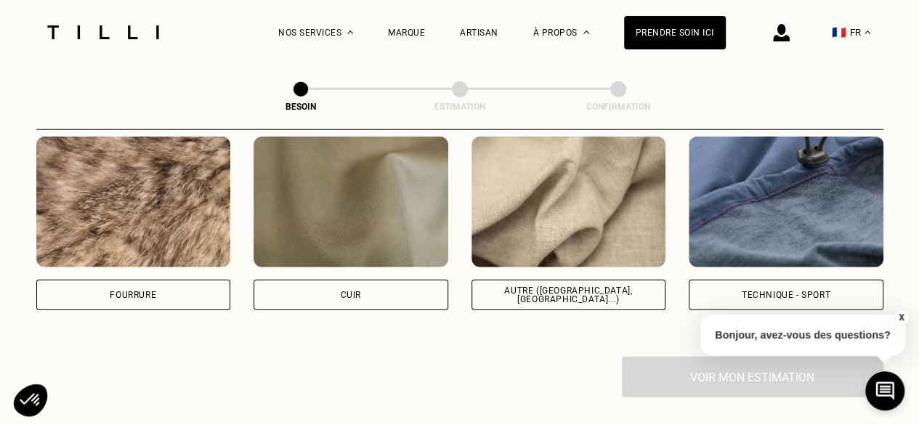
scroll to position [1782, 0]
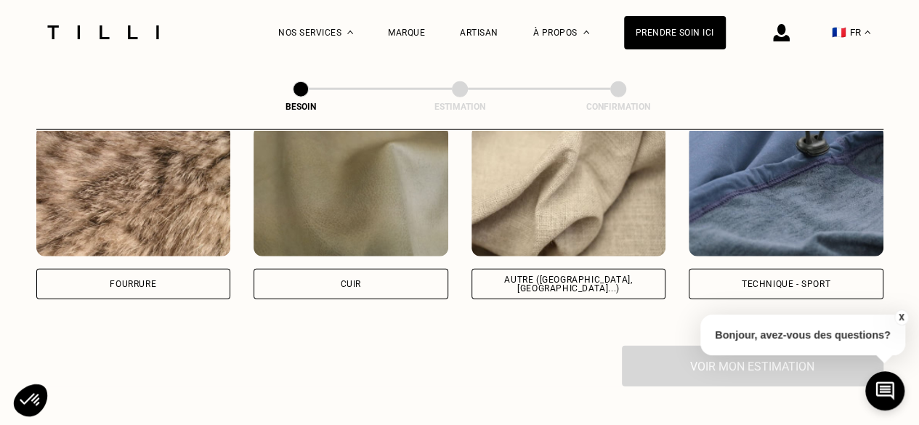
click at [626, 222] on img at bounding box center [569, 191] width 195 height 131
select select "FR"
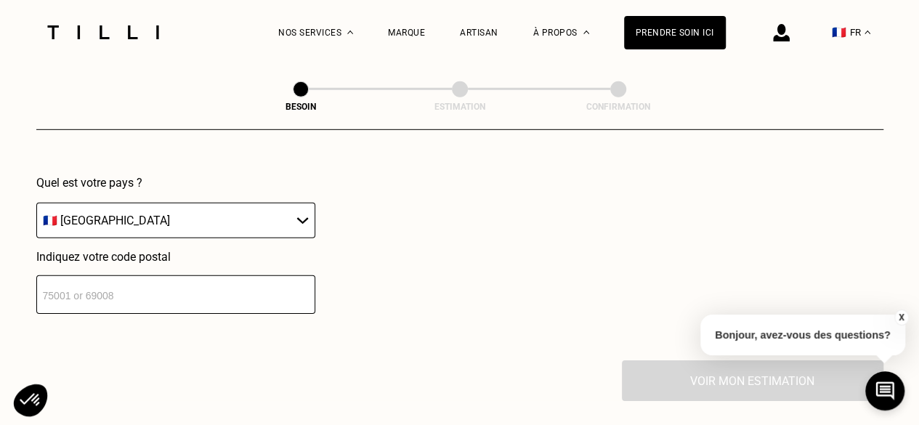
scroll to position [2147, 0]
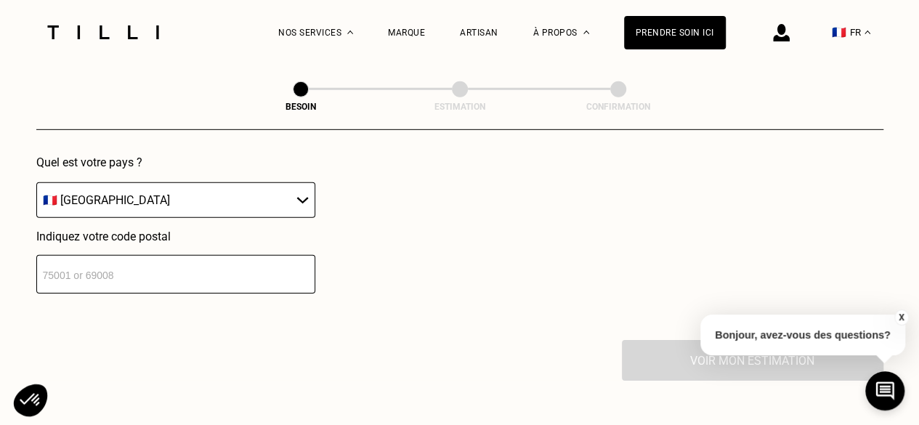
click at [263, 269] on input "number" at bounding box center [175, 274] width 279 height 39
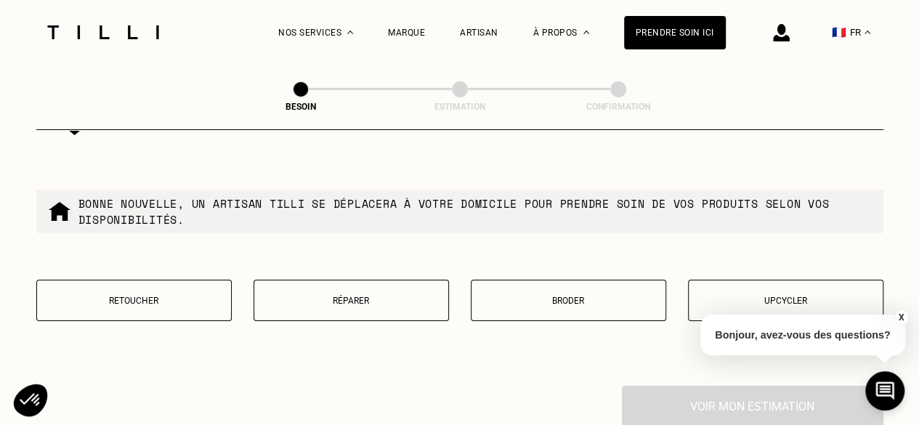
scroll to position [2507, 0]
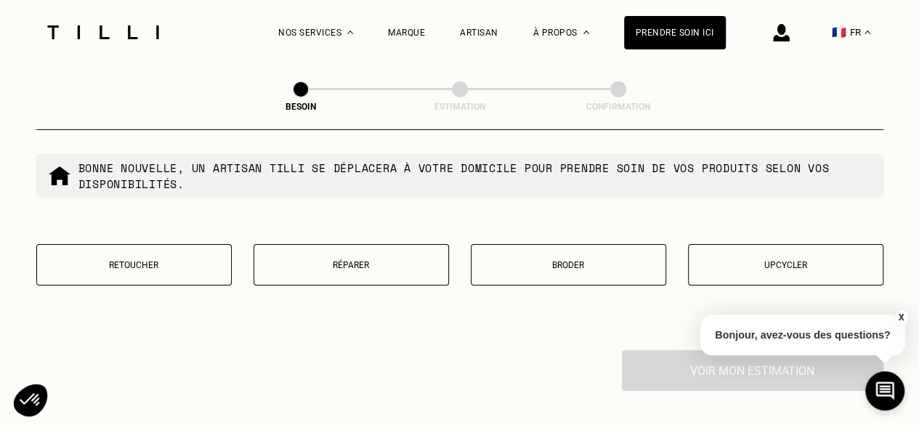
type input "92160"
click at [192, 244] on button "Retoucher" at bounding box center [133, 264] width 195 height 41
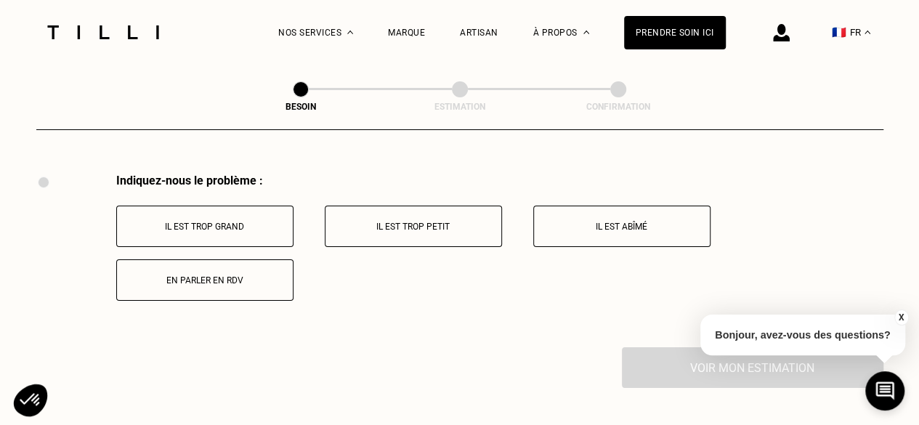
scroll to position [2686, 0]
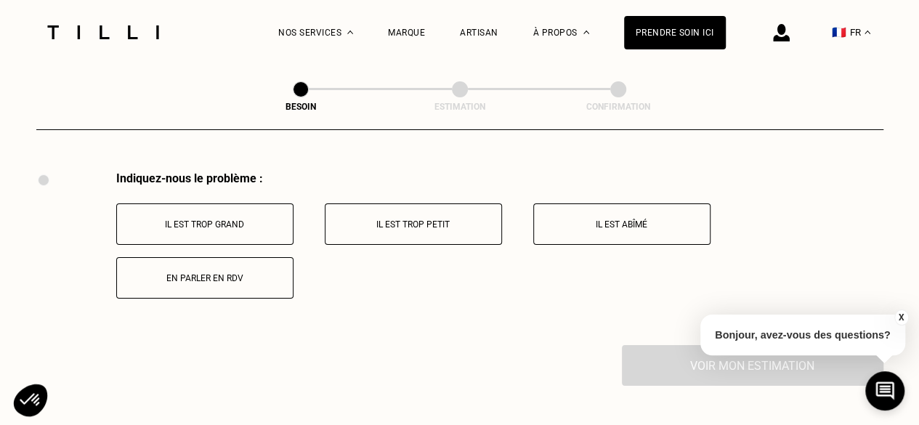
click at [256, 227] on button "Il est trop grand" at bounding box center [204, 223] width 177 height 41
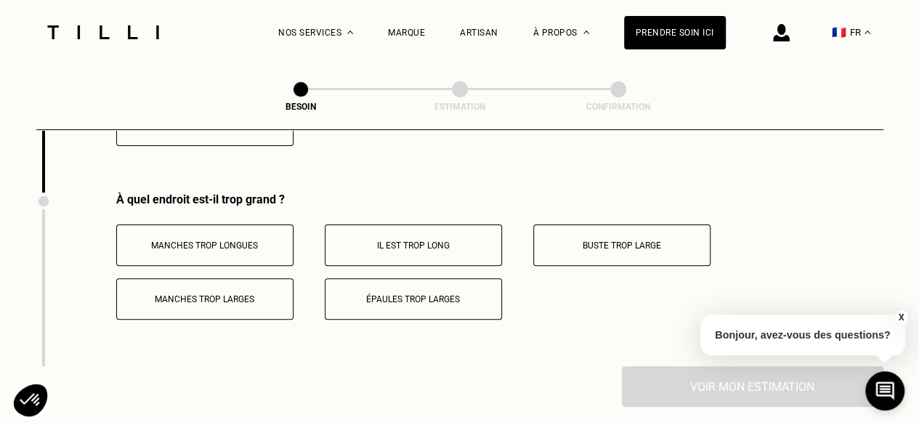
scroll to position [2860, 0]
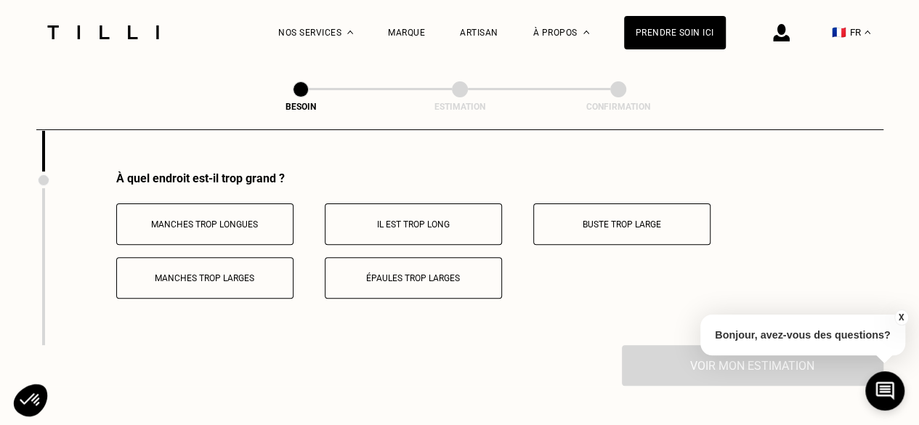
click at [463, 203] on button "Il est trop long" at bounding box center [413, 223] width 177 height 41
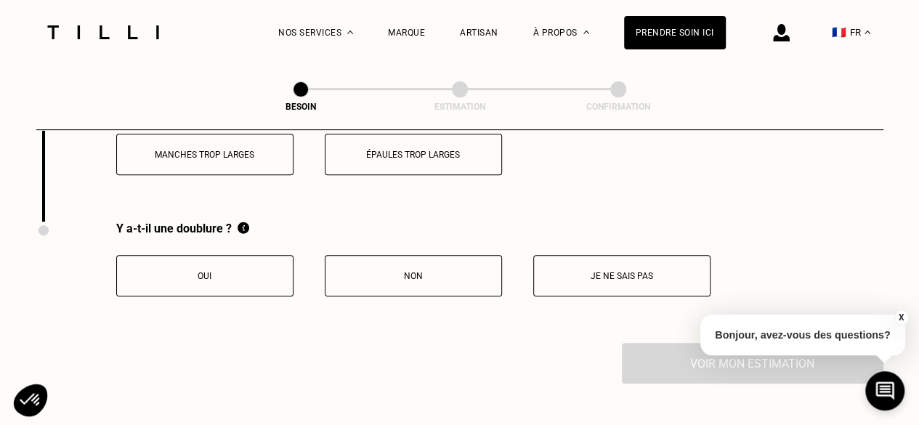
scroll to position [3039, 0]
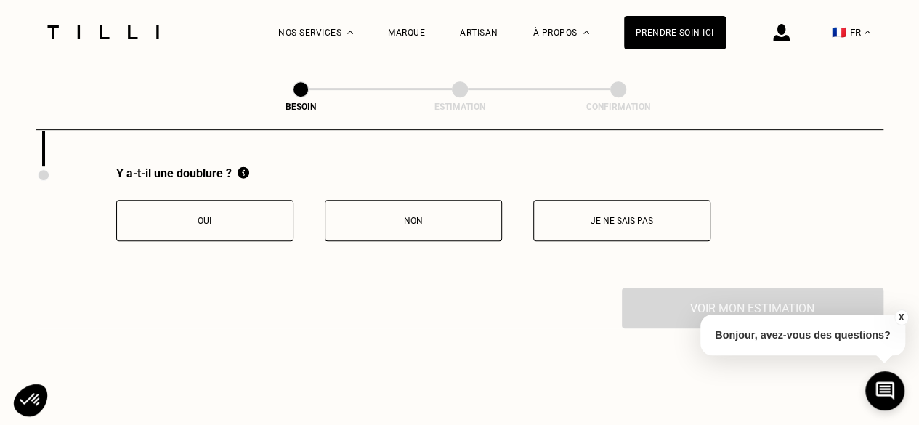
click at [259, 203] on button "Oui" at bounding box center [204, 220] width 177 height 41
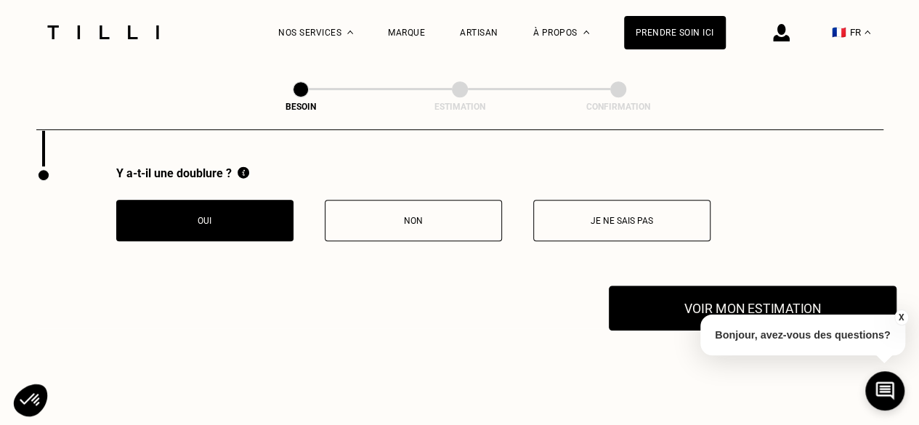
click at [654, 286] on button "Voir mon estimation" at bounding box center [753, 308] width 288 height 45
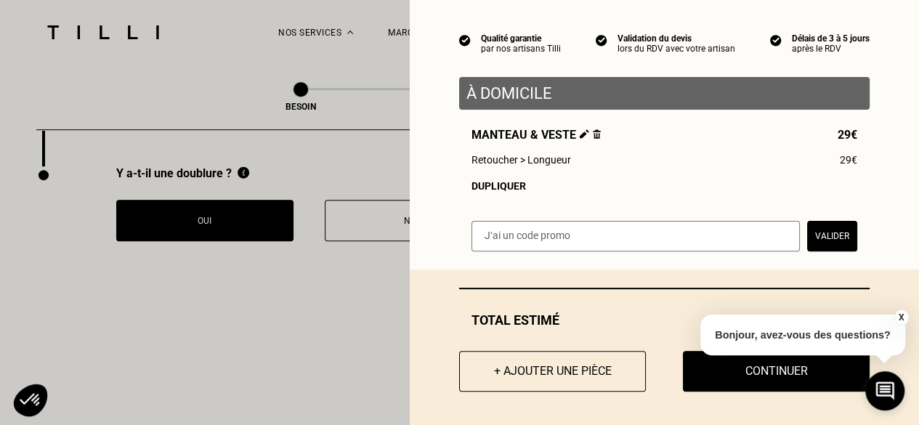
scroll to position [125, 0]
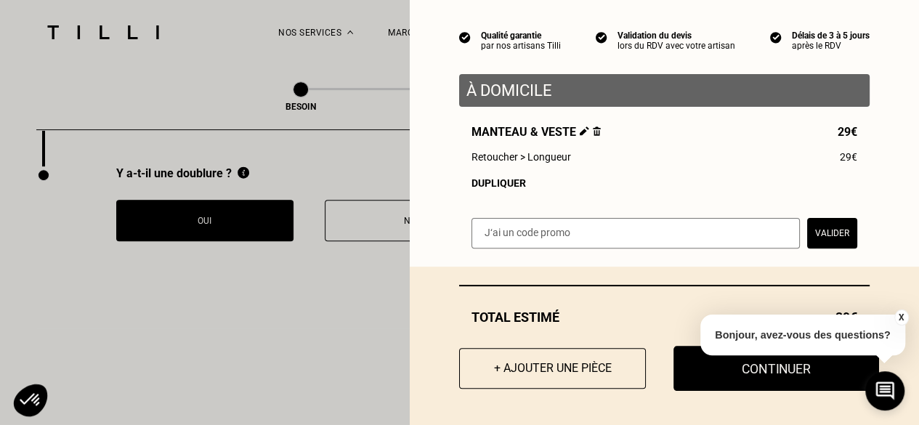
click at [693, 364] on button "Continuer" at bounding box center [777, 368] width 206 height 45
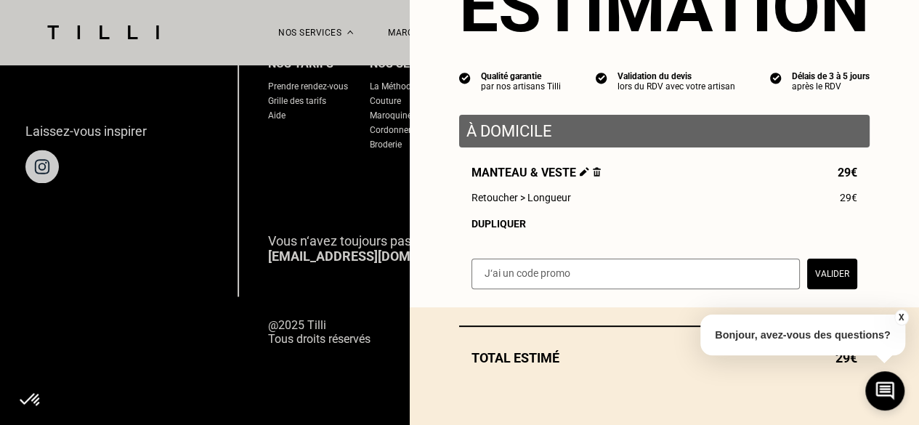
scroll to position [1047, 0]
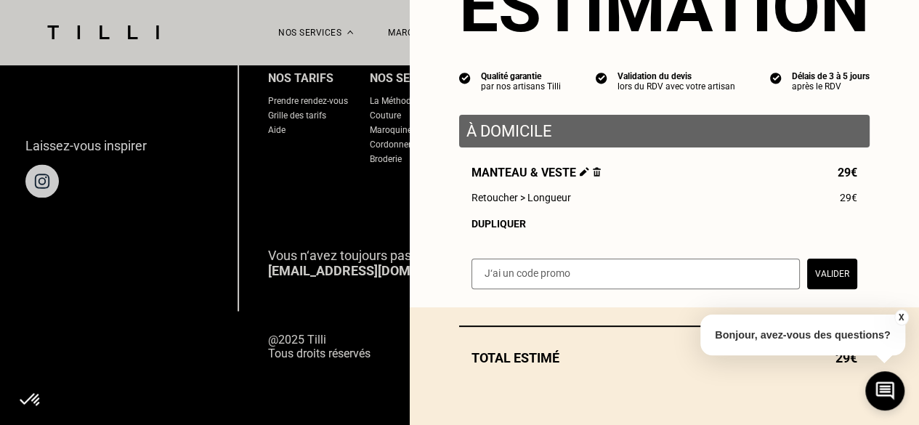
select select "FR"
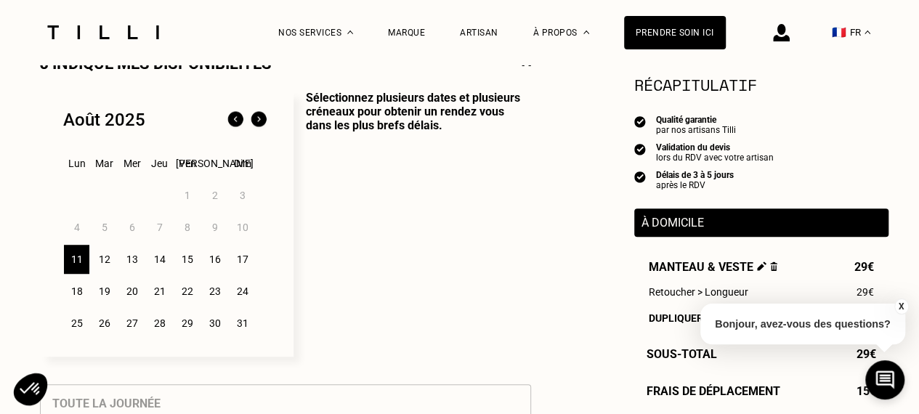
scroll to position [360, 0]
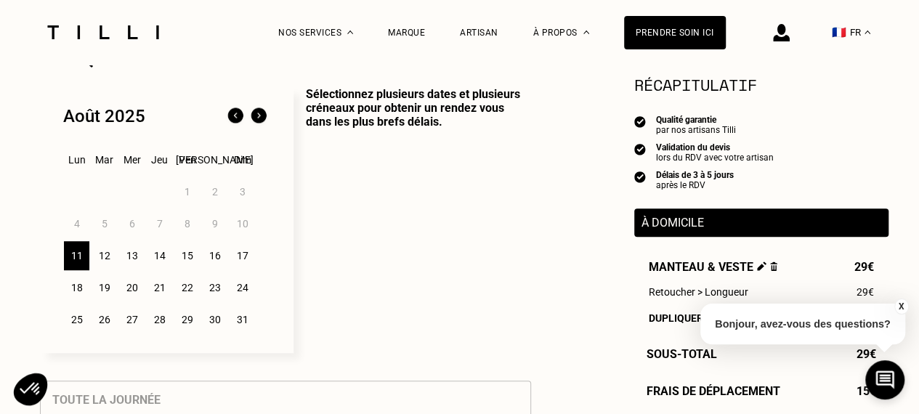
click at [184, 258] on div "15" at bounding box center [186, 255] width 25 height 29
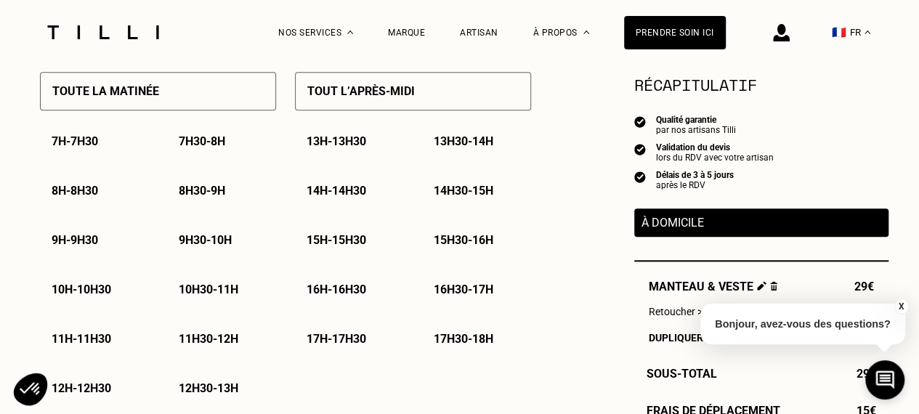
scroll to position [741, 0]
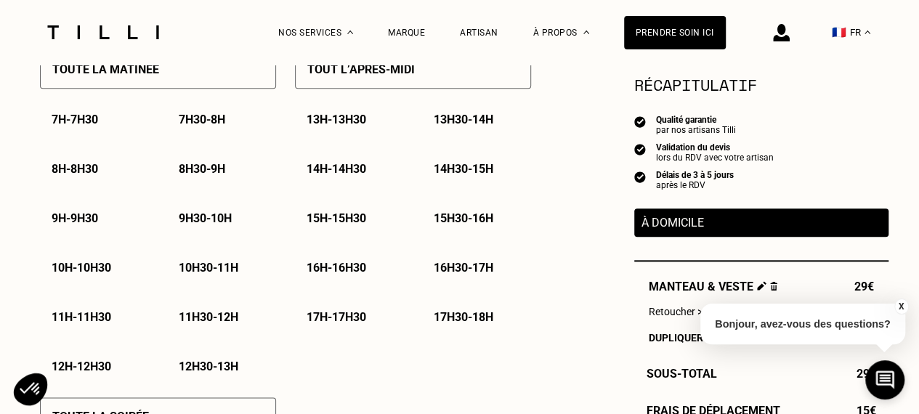
click at [461, 310] on div "17h30 - 18h" at bounding box center [476, 317] width 109 height 37
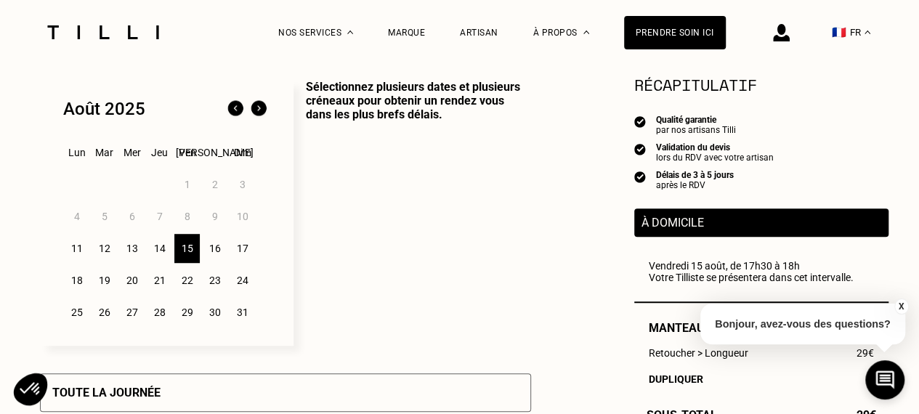
scroll to position [356, 0]
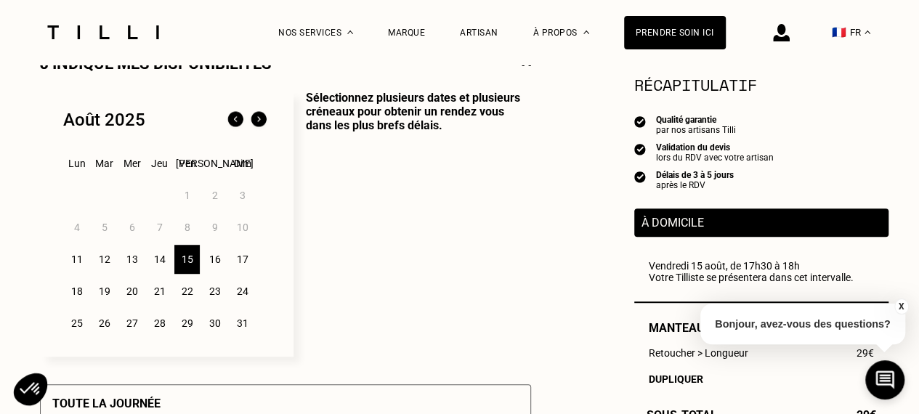
click at [160, 268] on div "14" at bounding box center [159, 259] width 25 height 29
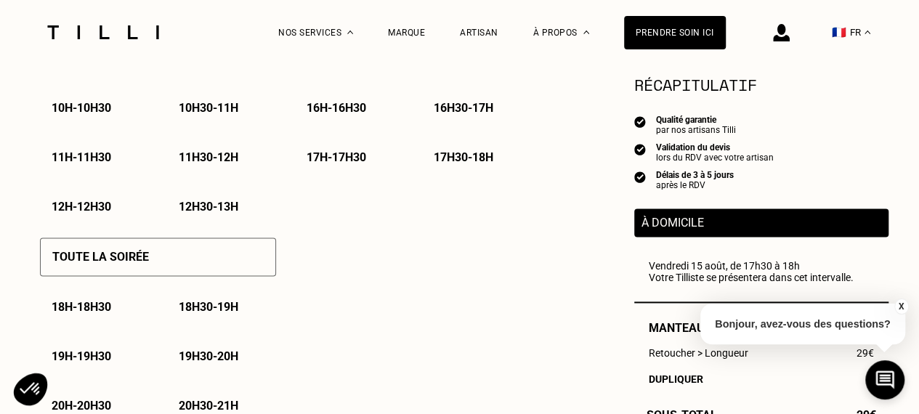
scroll to position [940, 0]
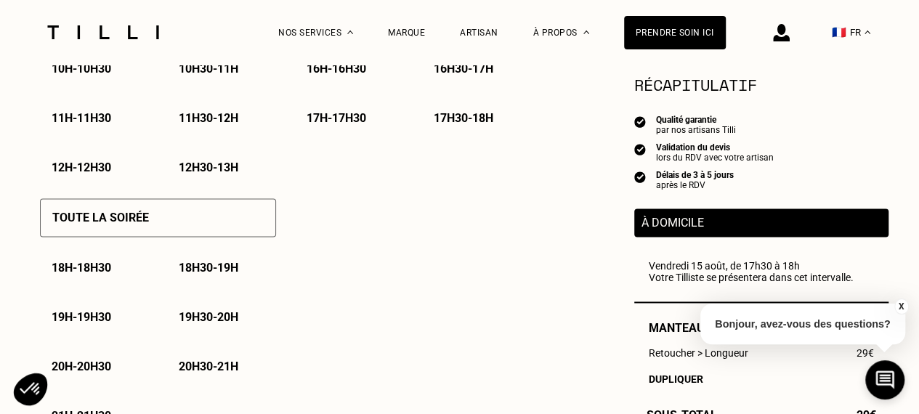
click at [475, 116] on p "17h30 - 18h" at bounding box center [464, 118] width 60 height 14
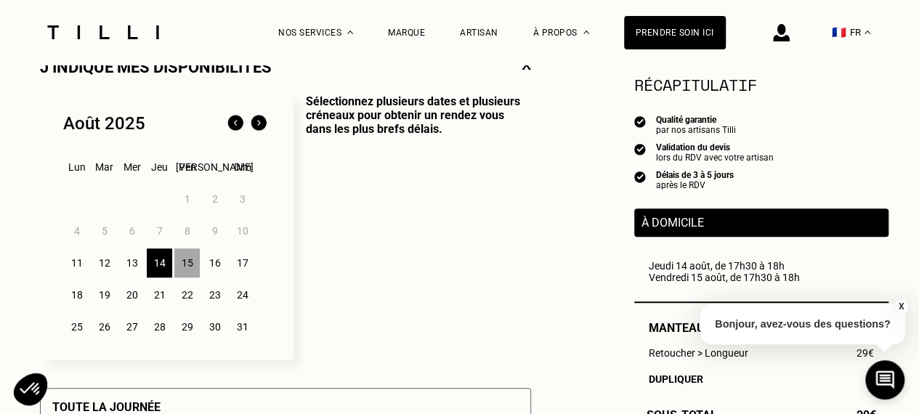
scroll to position [338, 0]
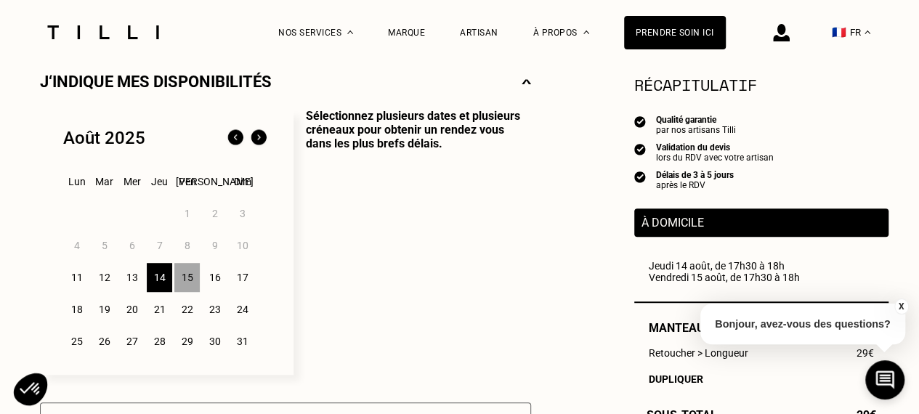
click at [207, 276] on div "16" at bounding box center [214, 277] width 25 height 29
click at [196, 276] on div "15" at bounding box center [186, 277] width 25 height 29
click at [186, 276] on div "15" at bounding box center [186, 277] width 25 height 29
click at [156, 277] on div "14" at bounding box center [159, 277] width 25 height 29
click at [160, 276] on div "14" at bounding box center [159, 277] width 25 height 29
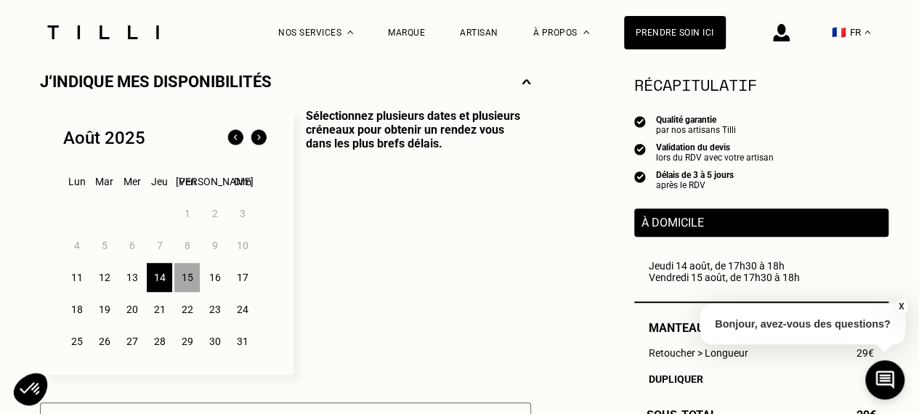
click at [185, 277] on div "15" at bounding box center [186, 277] width 25 height 29
click at [157, 277] on div "14" at bounding box center [159, 277] width 25 height 29
click at [677, 277] on div "Vendredi 15 août, de 17h30 à 18h" at bounding box center [761, 278] width 225 height 12
drag, startPoint x: 693, startPoint y: 283, endPoint x: 657, endPoint y: 282, distance: 35.6
click at [657, 282] on div "Vendredi 15 août, de 17h30 à 18h" at bounding box center [761, 278] width 225 height 12
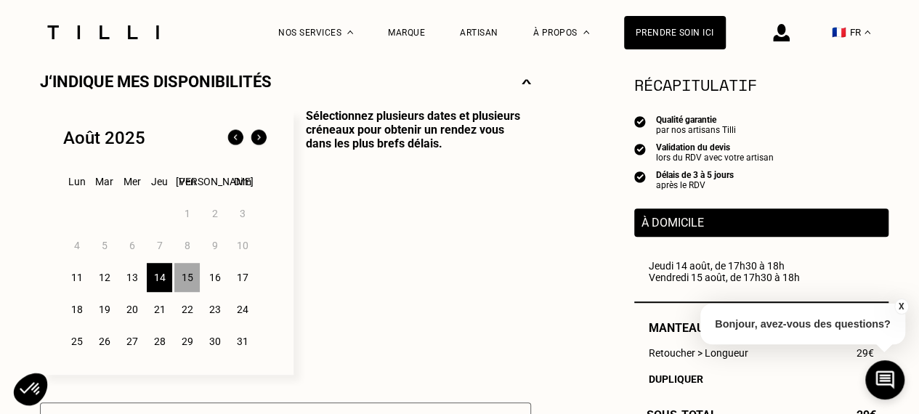
drag, startPoint x: 190, startPoint y: 283, endPoint x: 63, endPoint y: 276, distance: 126.7
click at [63, 276] on div "1 2 3 4 5 6 7 8 9 10 11 12 13 14 15 16 17 18 19 20 21 22 23 24 25 26 27 28 29 3…" at bounding box center [166, 278] width 207 height 160
click at [75, 283] on div "11" at bounding box center [76, 277] width 25 height 29
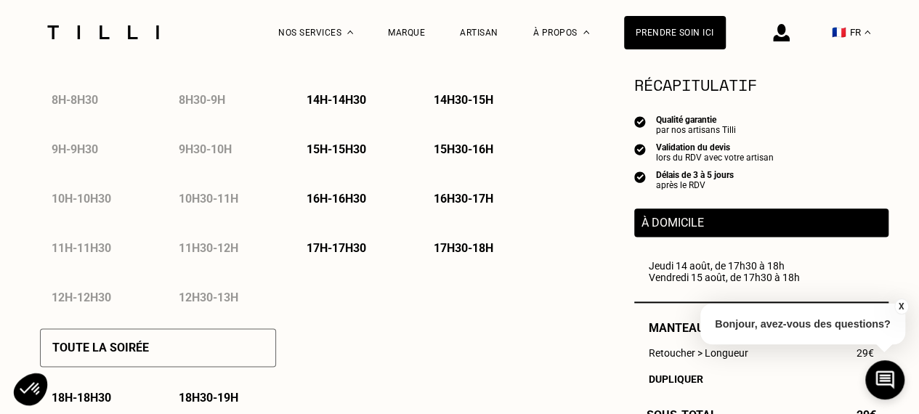
scroll to position [695, 0]
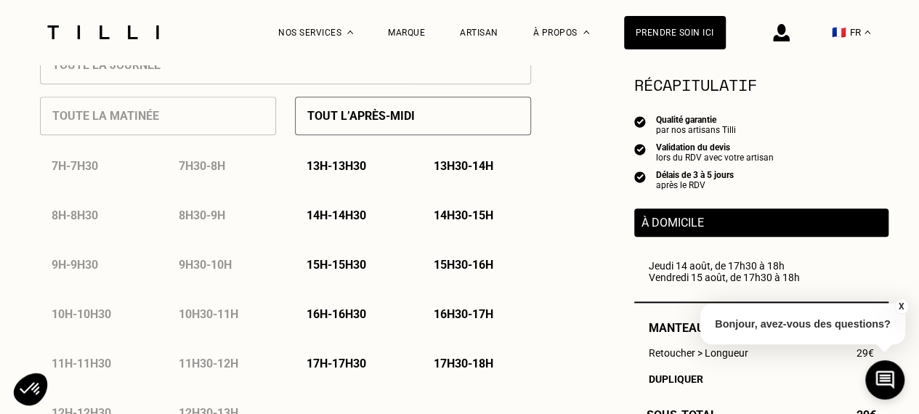
click at [461, 368] on p "17h30 - 18h" at bounding box center [464, 364] width 60 height 14
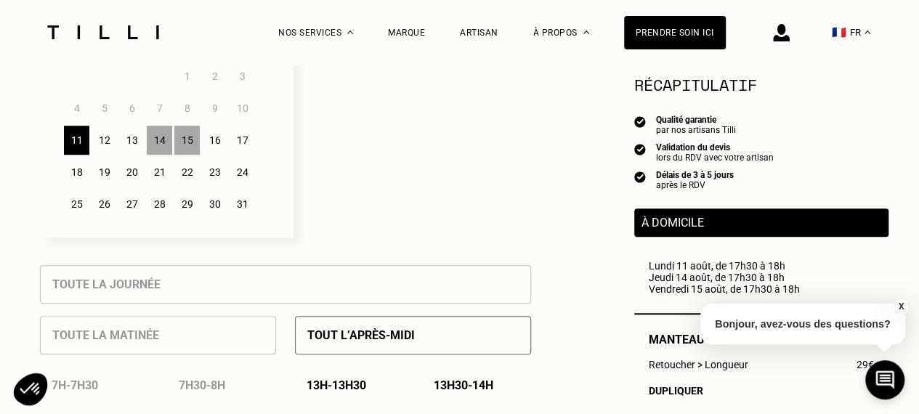
scroll to position [461, 0]
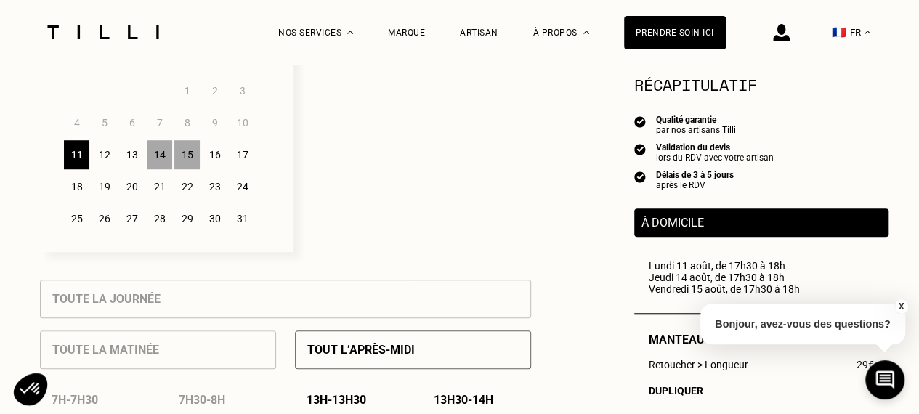
click at [109, 156] on div "12" at bounding box center [104, 154] width 25 height 29
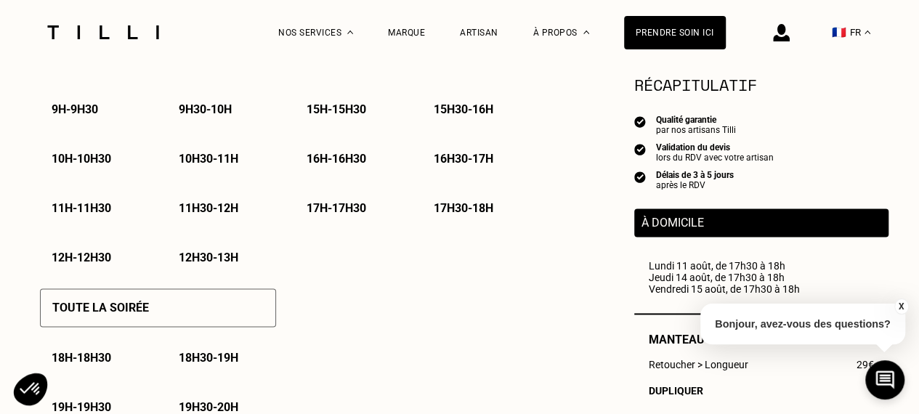
scroll to position [887, 0]
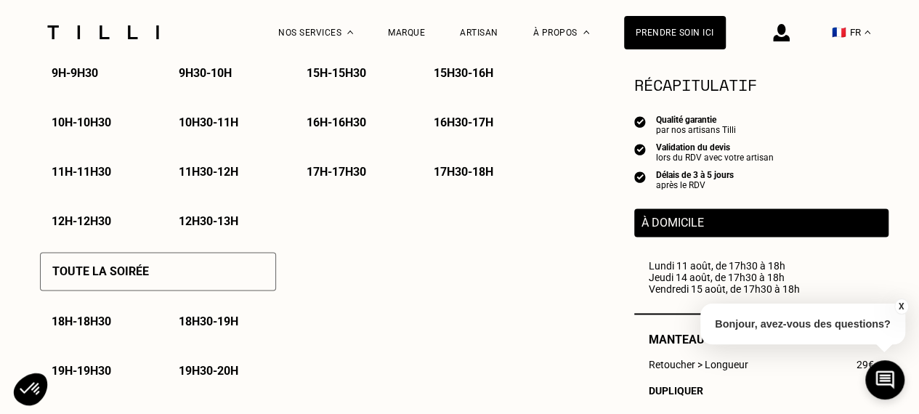
click at [451, 184] on div "17h30 - 18h" at bounding box center [476, 171] width 109 height 37
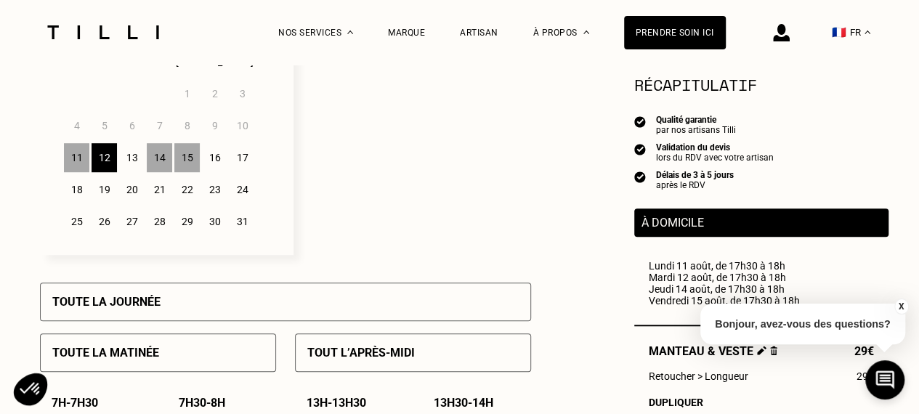
scroll to position [429, 0]
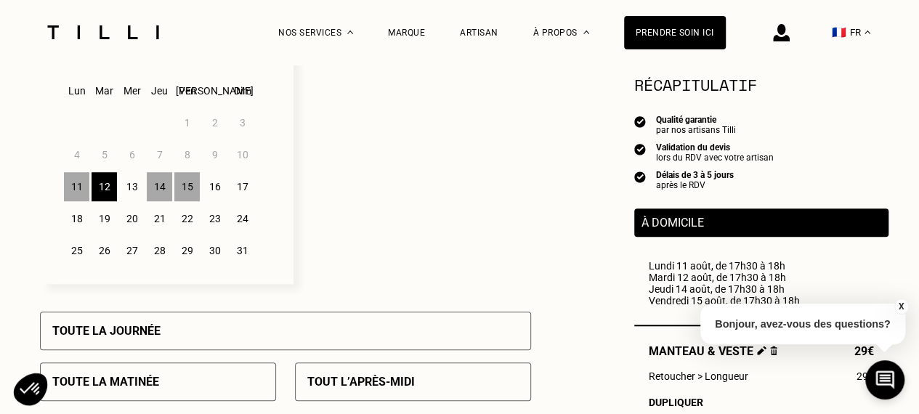
click at [122, 193] on div "13" at bounding box center [131, 186] width 25 height 29
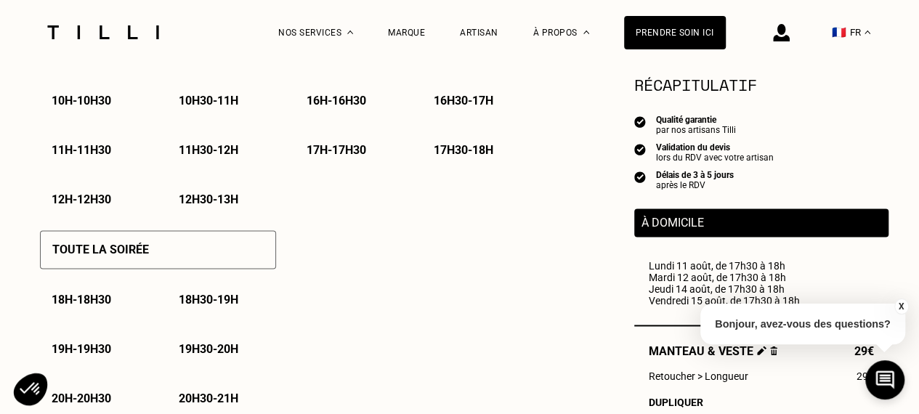
scroll to position [937, 0]
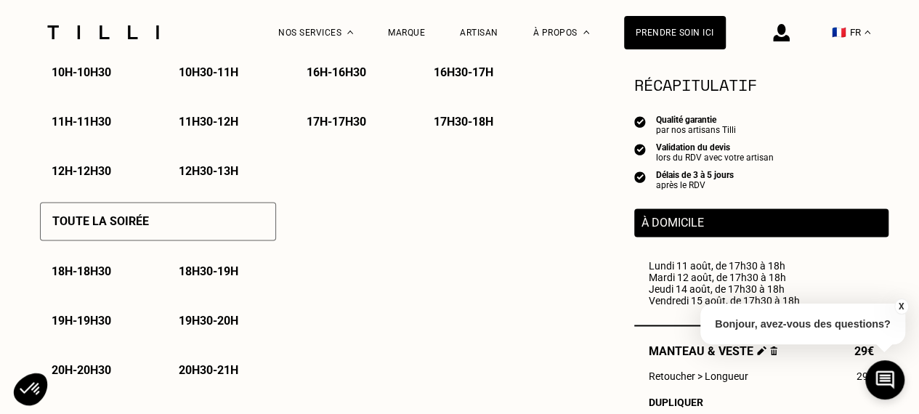
click at [477, 121] on p "17h30 - 18h" at bounding box center [464, 122] width 60 height 14
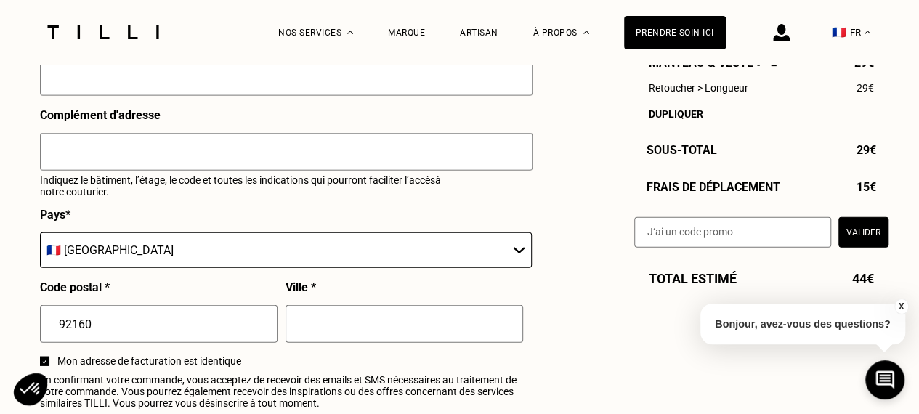
scroll to position [1651, 0]
